Goal: Task Accomplishment & Management: Use online tool/utility

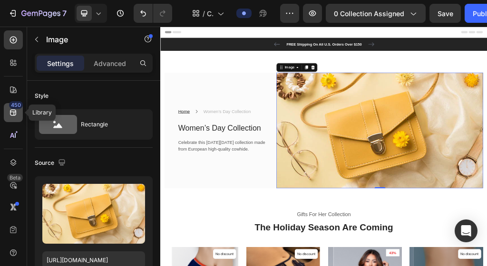
click at [16, 117] on icon at bounding box center [14, 113] width 10 height 10
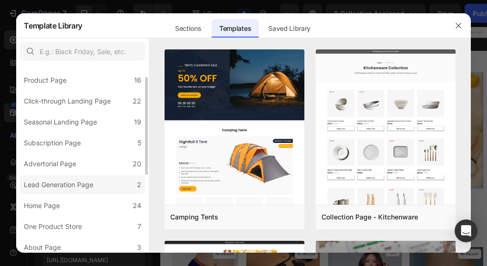
scroll to position [28, 0]
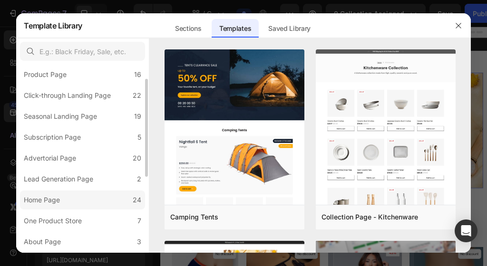
click at [91, 195] on label "Home Page 24" at bounding box center [82, 200] width 125 height 19
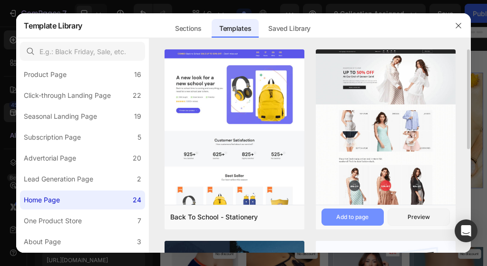
click at [359, 217] on div "Add to page" at bounding box center [352, 217] width 32 height 9
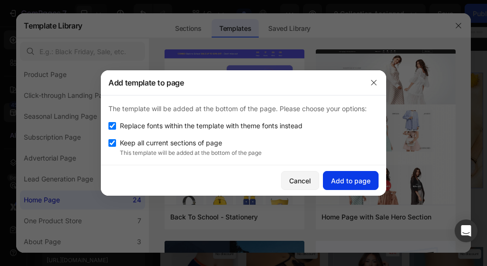
click at [360, 179] on div "Add to page" at bounding box center [350, 181] width 39 height 10
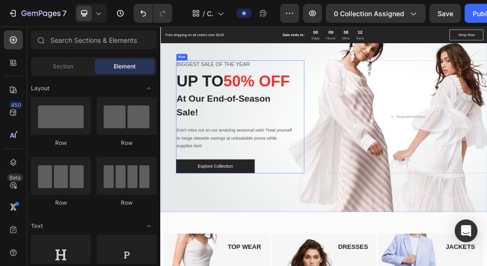
scroll to position [2319, 0]
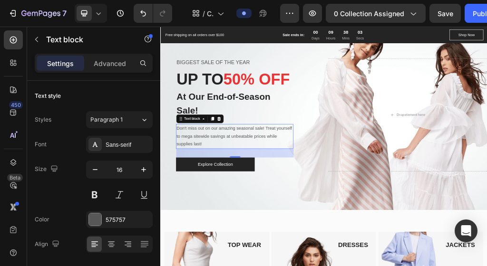
click at [324, 223] on p "Don't miss out on our amazing seasonal sale! Treat yourself to mega sitewide sa…" at bounding box center [289, 218] width 203 height 41
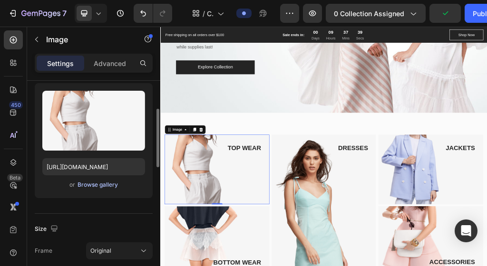
scroll to position [95, 0]
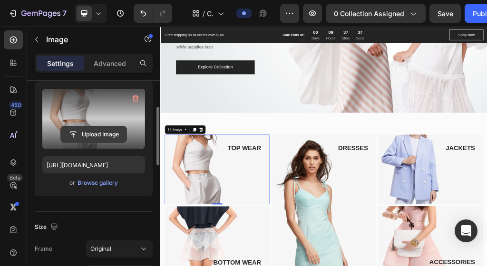
click at [116, 134] on input "file" at bounding box center [94, 135] width 66 height 16
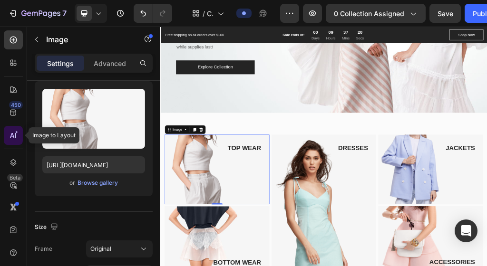
click at [15, 134] on icon at bounding box center [15, 135] width 1 height 5
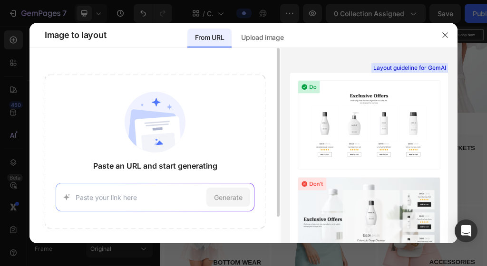
click at [74, 205] on div "Generate" at bounding box center [155, 197] width 199 height 29
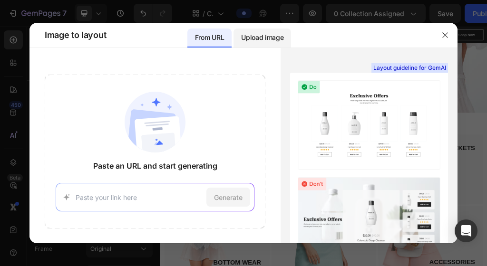
click at [262, 38] on p "Upload image" at bounding box center [262, 37] width 42 height 11
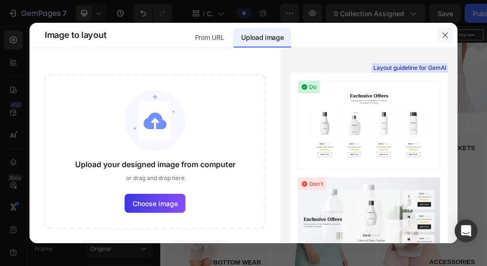
click at [443, 36] on icon "button" at bounding box center [445, 35] width 8 height 8
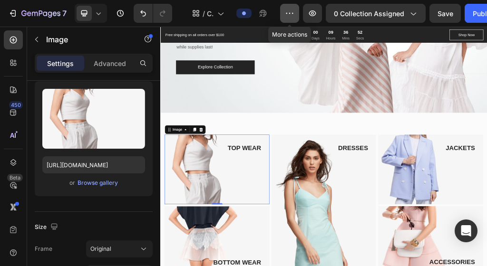
click at [287, 10] on icon "button" at bounding box center [290, 14] width 10 height 10
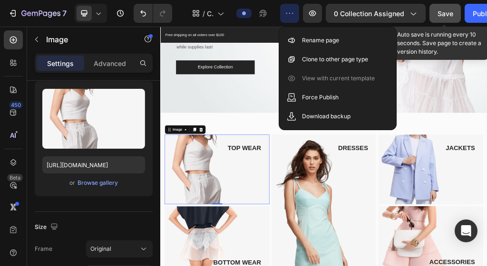
click at [438, 10] on span "Save" at bounding box center [446, 14] width 16 height 8
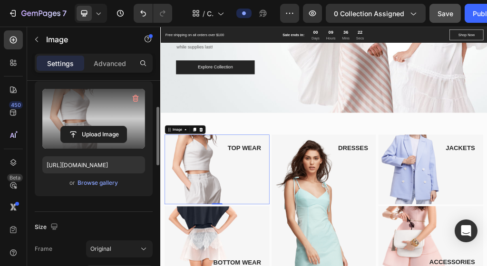
click at [96, 97] on label at bounding box center [93, 119] width 103 height 60
click at [96, 127] on input "file" at bounding box center [94, 135] width 66 height 16
click at [87, 128] on input "file" at bounding box center [94, 135] width 66 height 16
click at [105, 132] on input "file" at bounding box center [94, 135] width 66 height 16
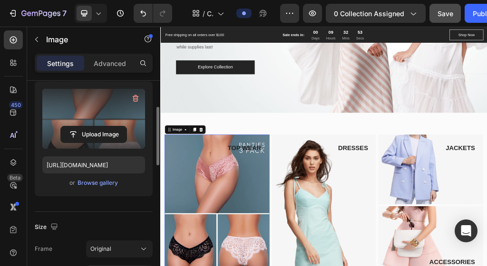
type input "[URL][DOMAIN_NAME]"
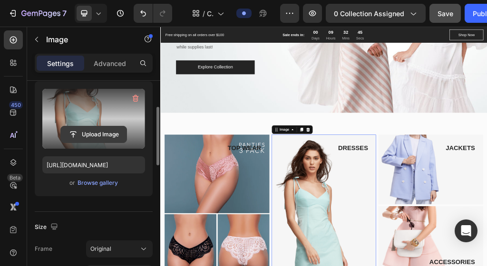
click at [105, 132] on input "file" at bounding box center [94, 135] width 66 height 16
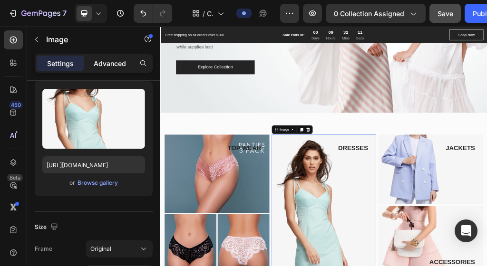
click at [102, 66] on p "Advanced" at bounding box center [110, 63] width 32 height 10
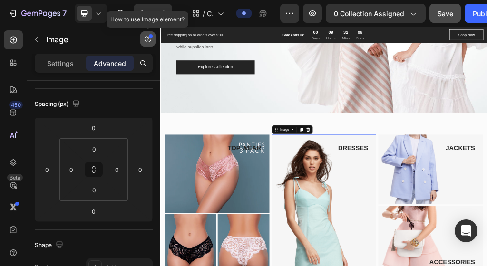
click at [146, 39] on icon "button" at bounding box center [148, 39] width 8 height 8
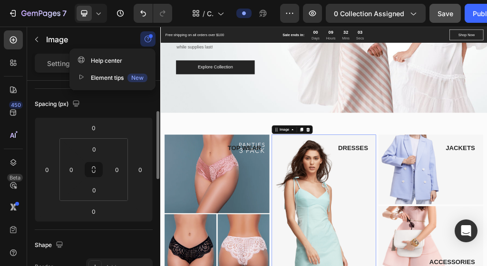
click at [139, 107] on div "Spacing (px)" at bounding box center [94, 104] width 118 height 15
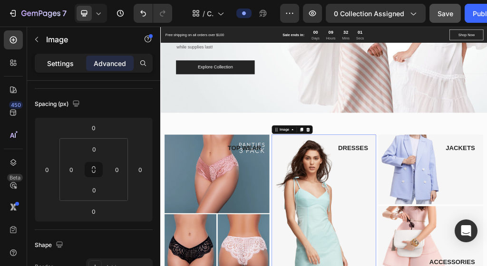
click at [58, 66] on p "Settings" at bounding box center [60, 63] width 27 height 10
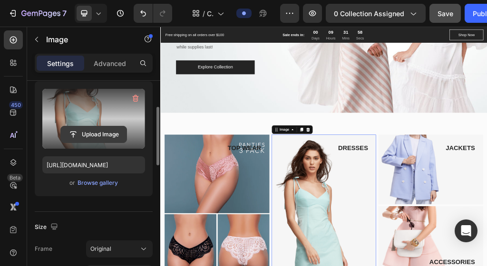
click at [104, 127] on input "file" at bounding box center [94, 135] width 66 height 16
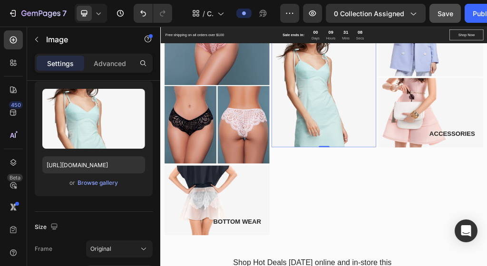
scroll to position [2728, 0]
